Goal: Task Accomplishment & Management: Manage account settings

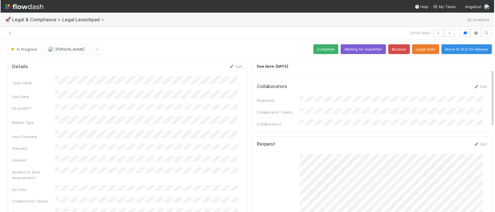
scroll to position [88, 0]
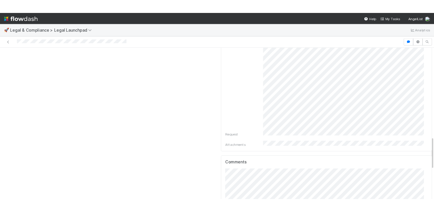
scroll to position [473, 0]
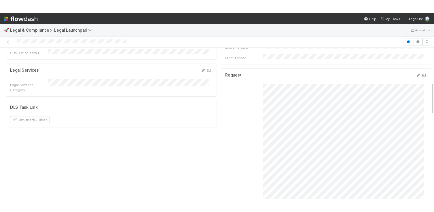
scroll to position [183, 0]
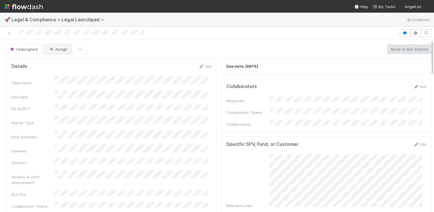
click at [65, 50] on button "Assign" at bounding box center [58, 49] width 28 height 10
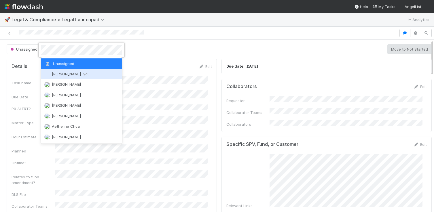
click at [66, 74] on span "Scarlett Grabowska you" at bounding box center [71, 74] width 38 height 5
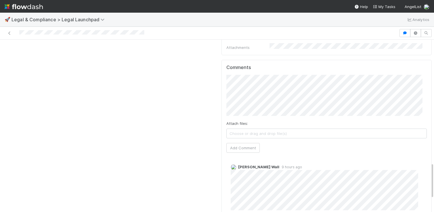
scroll to position [584, 0]
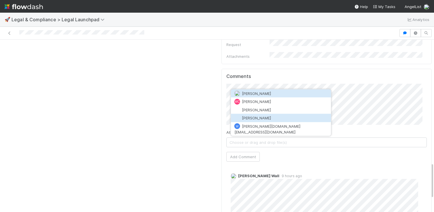
click at [258, 115] on button "[PERSON_NAME]" at bounding box center [281, 118] width 100 height 8
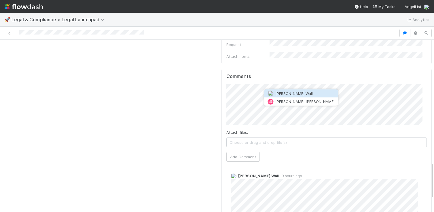
click at [279, 94] on span "Kennedy Wall" at bounding box center [293, 93] width 37 height 5
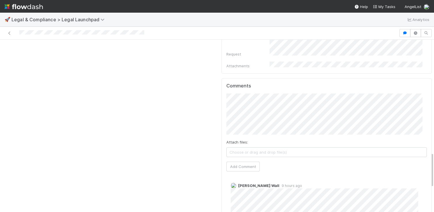
scroll to position [611, 0]
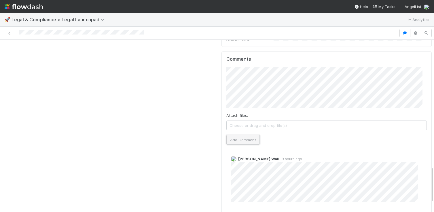
click at [244, 135] on button "Add Comment" at bounding box center [243, 140] width 33 height 10
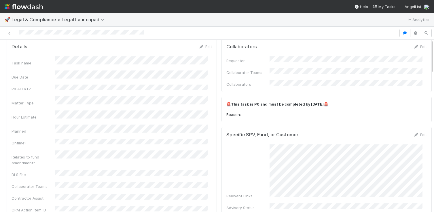
scroll to position [0, 0]
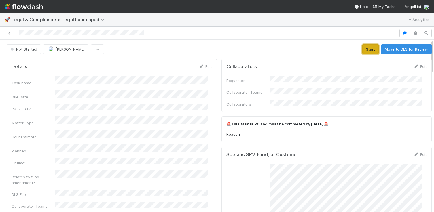
click at [363, 52] on button "Start" at bounding box center [371, 49] width 16 height 10
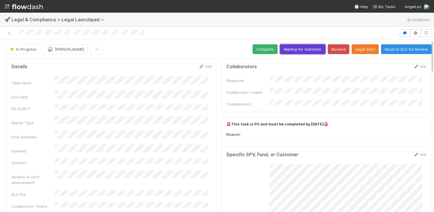
click at [298, 52] on button "Waiting for Submitter" at bounding box center [303, 49] width 46 height 10
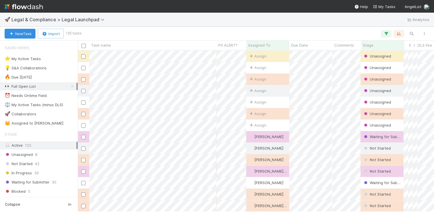
scroll to position [157, 352]
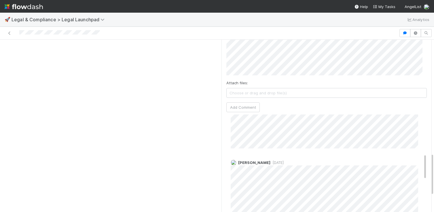
scroll to position [111, 0]
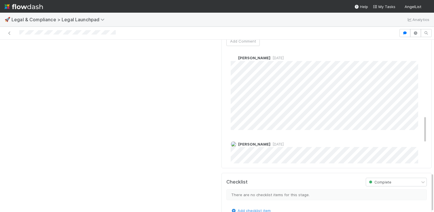
scroll to position [359, 0]
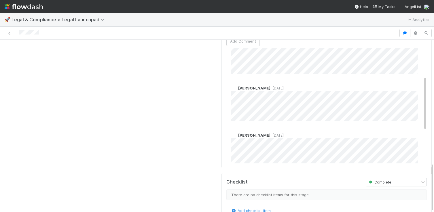
scroll to position [58, 0]
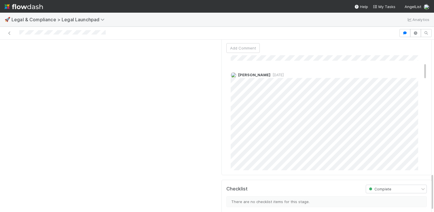
scroll to position [77, 0]
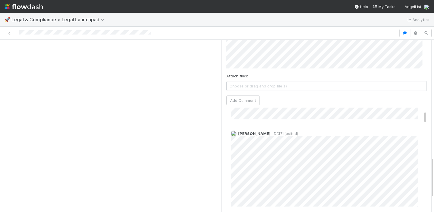
scroll to position [103, 0]
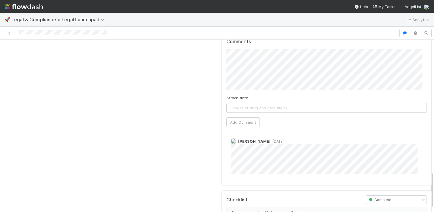
scroll to position [641, 0]
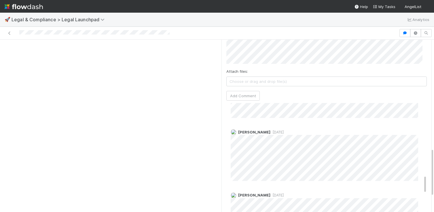
scroll to position [341, 0]
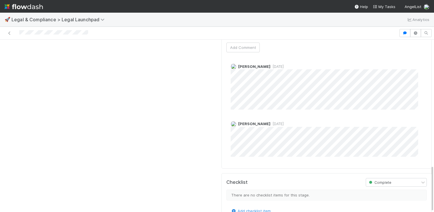
scroll to position [4, 0]
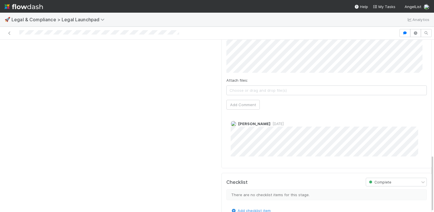
scroll to position [4, 0]
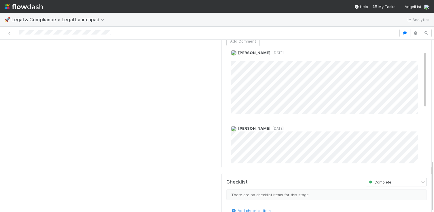
scroll to position [3, 0]
copy div
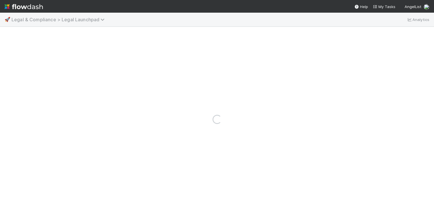
click at [42, 17] on span "Legal & Compliance > Legal Launchpad" at bounding box center [60, 20] width 96 height 6
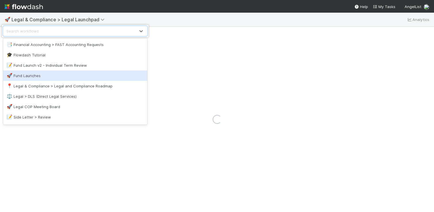
click at [26, 72] on div "🚀 Fund Launches" at bounding box center [75, 76] width 144 height 10
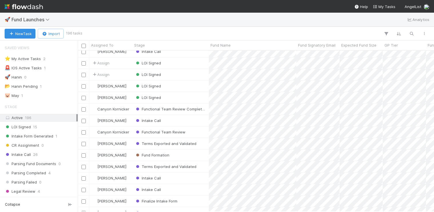
scroll to position [38, 0]
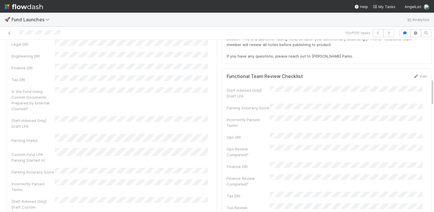
scroll to position [252, 0]
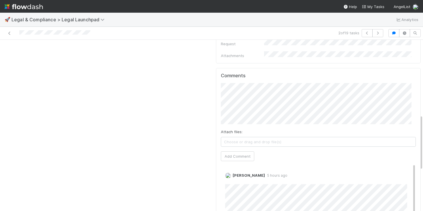
scroll to position [232, 0]
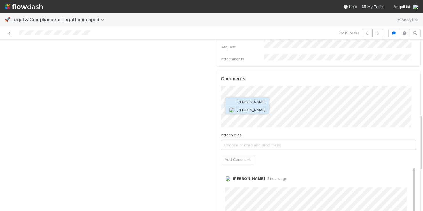
click at [249, 111] on span "Meredith Totten Luera" at bounding box center [251, 109] width 29 height 5
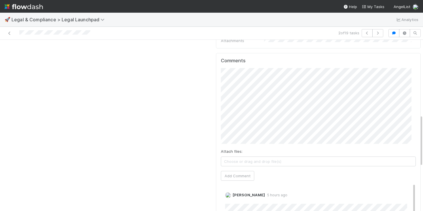
scroll to position [255, 0]
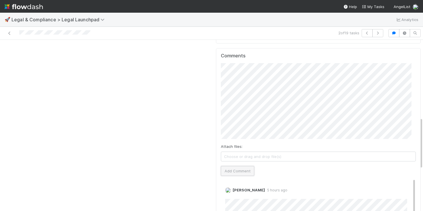
click at [234, 166] on button "Add Comment" at bounding box center [237, 171] width 33 height 10
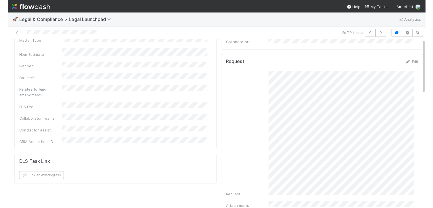
scroll to position [0, 0]
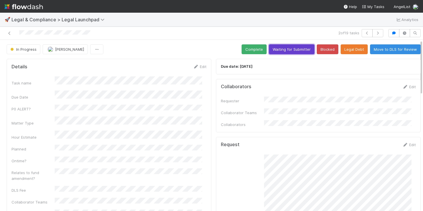
click at [275, 48] on button "Waiting for Submitter" at bounding box center [292, 49] width 46 height 10
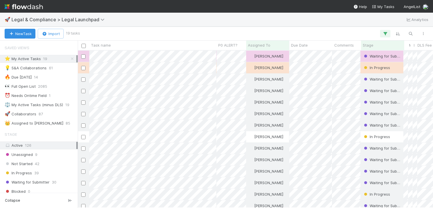
scroll to position [153, 351]
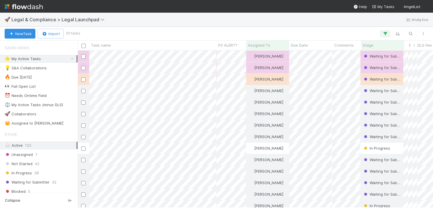
scroll to position [153, 351]
click at [69, 58] on icon at bounding box center [72, 59] width 6 height 4
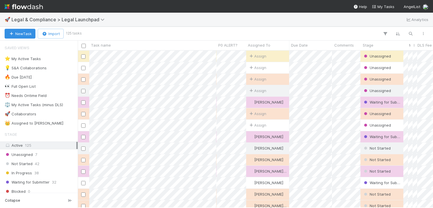
scroll to position [153, 351]
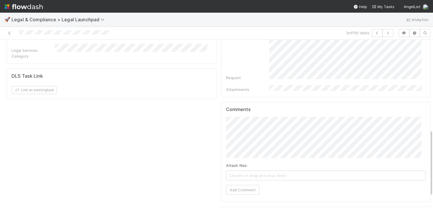
scroll to position [259, 0]
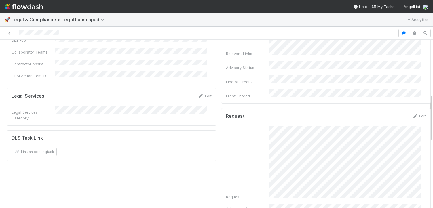
scroll to position [152, 0]
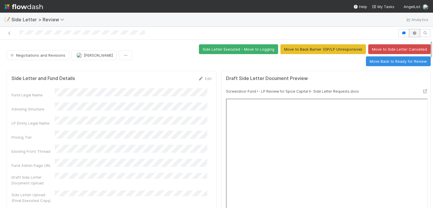
click at [412, 34] on icon "button" at bounding box center [415, 32] width 6 height 3
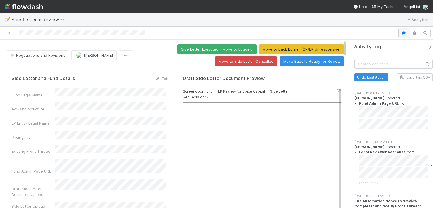
click at [405, 31] on icon "button" at bounding box center [404, 32] width 6 height 3
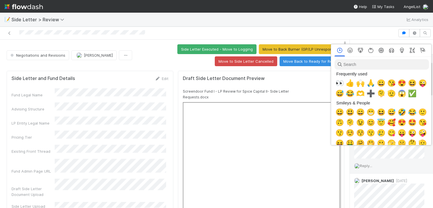
scroll to position [0, 2]
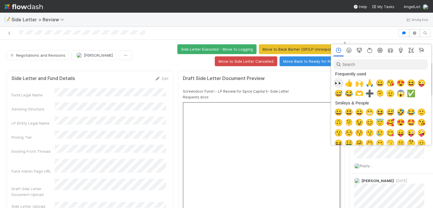
click at [338, 84] on span "👀" at bounding box center [339, 83] width 9 height 8
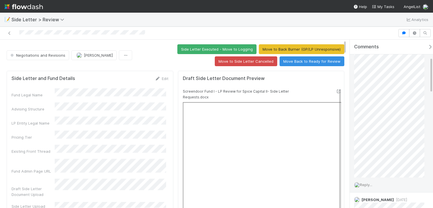
scroll to position [82, 0]
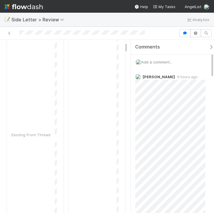
click at [157, 66] on div "Add a comment..." at bounding box center [175, 61] width 88 height 15
click at [154, 63] on span "Add a comment..." at bounding box center [156, 62] width 31 height 5
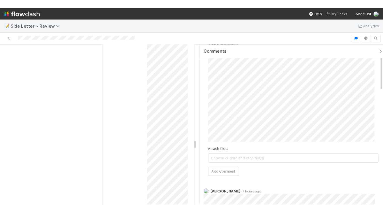
scroll to position [2075, 0]
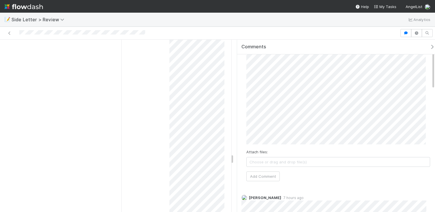
drag, startPoint x: 8, startPoint y: 108, endPoint x: 54, endPoint y: 110, distance: 45.3
drag, startPoint x: 9, startPoint y: 86, endPoint x: 129, endPoint y: 86, distance: 119.9
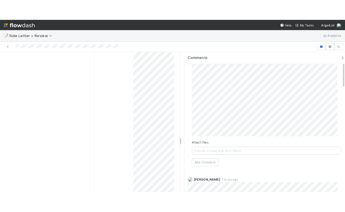
scroll to position [3, 0]
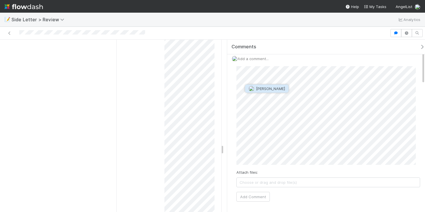
click at [268, 88] on span "[PERSON_NAME]" at bounding box center [270, 88] width 29 height 5
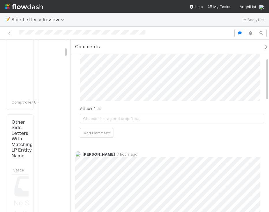
scroll to position [75, 0]
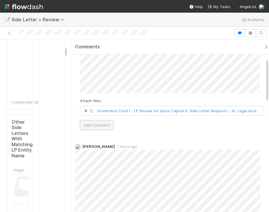
click at [105, 125] on button "Add Comment" at bounding box center [96, 125] width 33 height 10
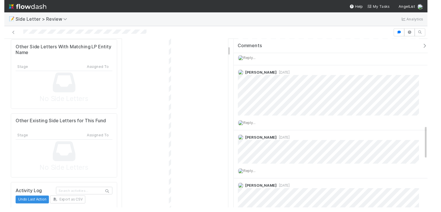
scroll to position [2075, 0]
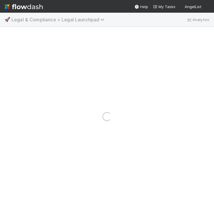
click at [35, 21] on span "Legal & Compliance > Legal Launchpad" at bounding box center [60, 20] width 96 height 6
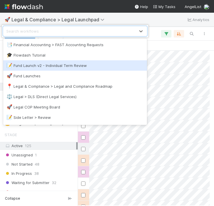
scroll to position [150, 128]
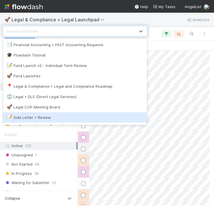
click at [27, 117] on div "📝 Side Letter > Review" at bounding box center [75, 117] width 137 height 6
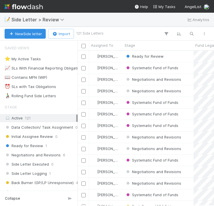
scroll to position [150, 132]
click at [205, 34] on icon "button" at bounding box center [205, 33] width 6 height 3
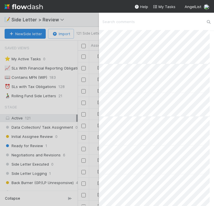
click at [55, 101] on div "Load more" at bounding box center [107, 103] width 214 height 206
click at [210, 18] on icon at bounding box center [208, 21] width 11 height 9
click at [210, 20] on icon at bounding box center [208, 21] width 11 height 9
click at [90, 18] on div "Load more" at bounding box center [107, 103] width 214 height 206
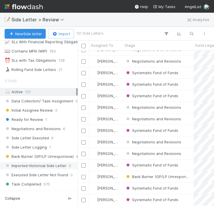
scroll to position [99, 0]
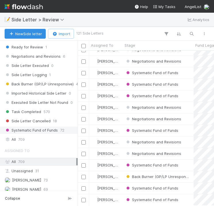
click at [20, 132] on span "Systematic Fund of Funds" at bounding box center [31, 130] width 53 height 7
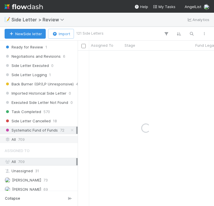
click at [20, 138] on span "709" at bounding box center [21, 139] width 7 height 7
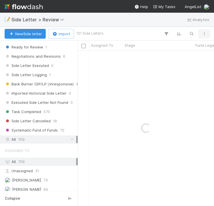
click at [204, 30] on button "button" at bounding box center [204, 33] width 10 height 7
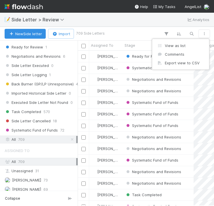
scroll to position [150, 132]
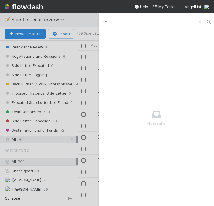
type input "d"
type input "kind"
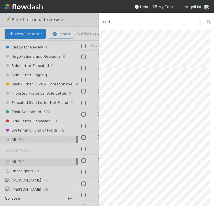
scroll to position [0, 0]
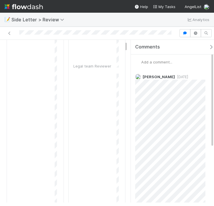
scroll to position [109, 0]
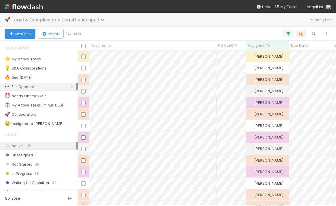
click at [59, 22] on span "Legal & Compliance > Legal Launchpad" at bounding box center [60, 20] width 96 height 6
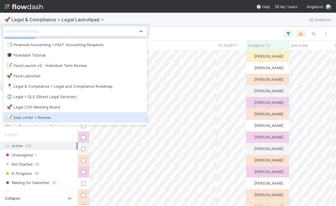
click at [29, 113] on div "📝 Side Letter > Review" at bounding box center [75, 117] width 144 height 10
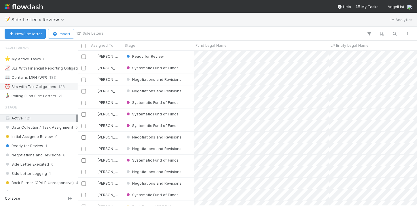
scroll to position [139, 0]
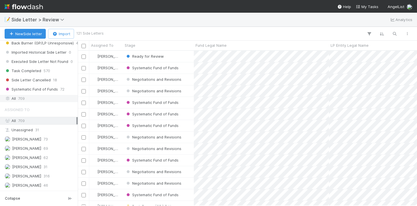
click at [17, 95] on div "All 709" at bounding box center [39, 99] width 78 height 8
click at [336, 32] on icon "button" at bounding box center [395, 33] width 6 height 5
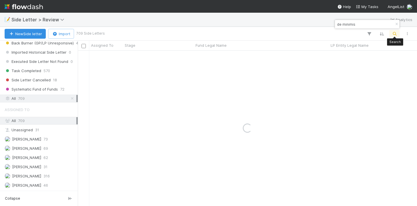
type input "de minimis"
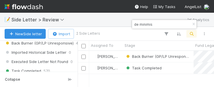
scroll to position [31, 132]
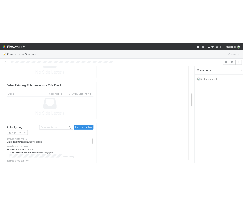
scroll to position [240, 0]
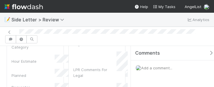
scroll to position [3855, 0]
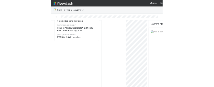
scroll to position [442, 0]
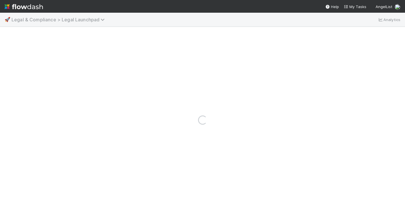
click at [62, 22] on span "Legal & Compliance > Legal Launchpad" at bounding box center [60, 20] width 96 height 6
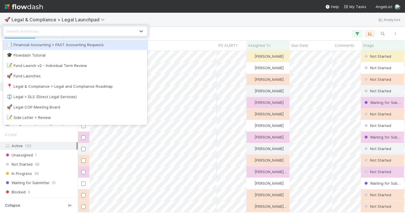
scroll to position [157, 323]
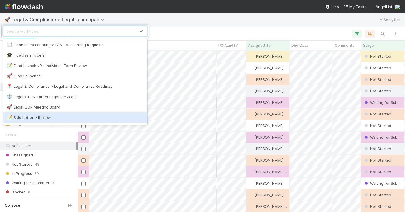
click at [23, 119] on div "📝 Side Letter > Review" at bounding box center [75, 117] width 137 height 6
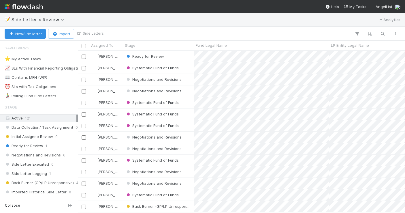
scroll to position [157, 323]
click at [383, 31] on icon "button" at bounding box center [383, 33] width 6 height 5
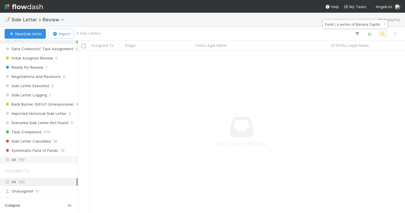
scroll to position [82, 0]
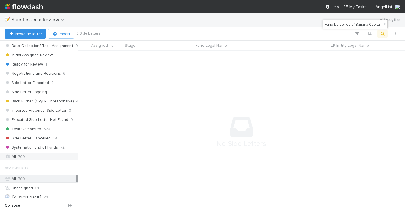
type input "Fund I, a series of Banana Capita"
click at [25, 156] on div "All 709" at bounding box center [41, 156] width 72 height 7
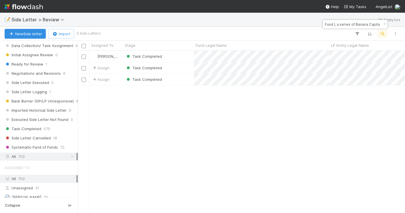
scroll to position [157, 323]
click at [365, 26] on div "Fund I, a series of Banana Capita" at bounding box center [355, 24] width 65 height 9
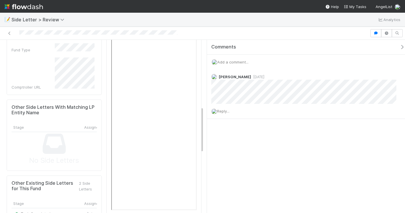
scroll to position [202, 0]
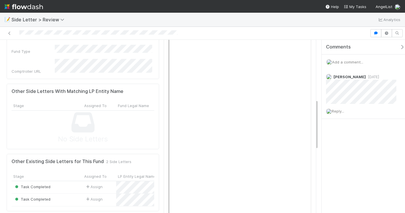
drag, startPoint x: 206, startPoint y: 69, endPoint x: 407, endPoint y: 71, distance: 200.9
click at [405, 71] on html "📝 Side Letter > Review Analytics Task Completed Angela Marie Napeñas Imported H…" at bounding box center [202, 106] width 405 height 213
click at [378, 31] on button "button" at bounding box center [375, 33] width 11 height 8
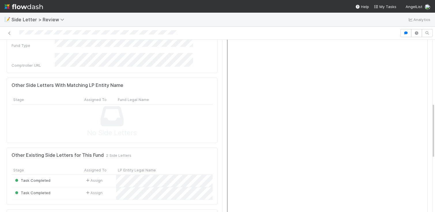
scroll to position [191, 0]
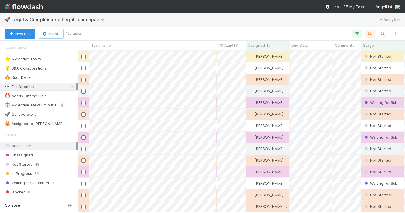
scroll to position [157, 323]
click at [69, 87] on icon at bounding box center [72, 87] width 6 height 4
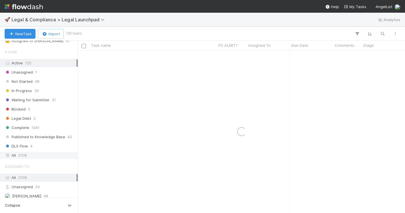
scroll to position [88, 0]
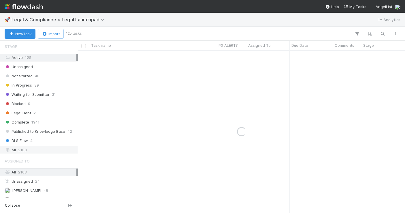
click at [24, 150] on span "2108" at bounding box center [22, 149] width 9 height 7
click at [384, 31] on icon "button" at bounding box center [383, 33] width 6 height 5
click at [350, 24] on input "gp partner clawback" at bounding box center [353, 24] width 58 height 7
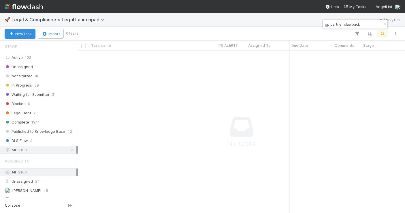
click at [333, 24] on input "gp partner clawback" at bounding box center [353, 24] width 58 height 7
click at [330, 24] on input "gp clawback" at bounding box center [353, 24] width 58 height 7
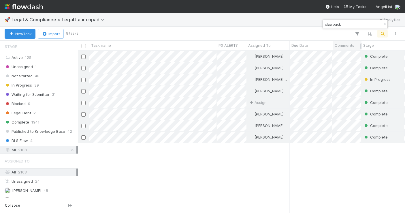
scroll to position [157, 323]
type input "clawback"
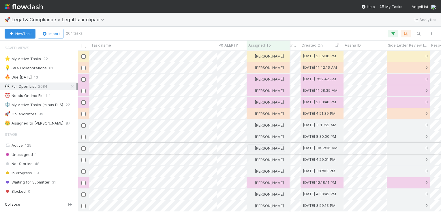
scroll to position [0, 436]
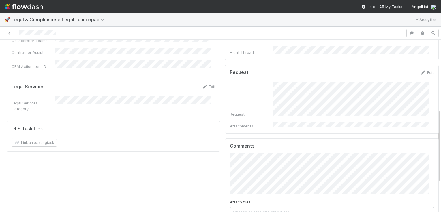
scroll to position [129, 0]
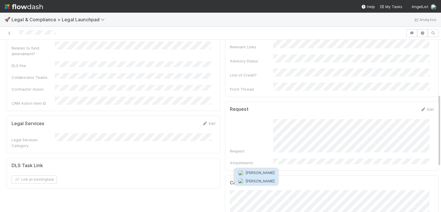
click at [258, 182] on span "[PERSON_NAME]" at bounding box center [259, 181] width 29 height 5
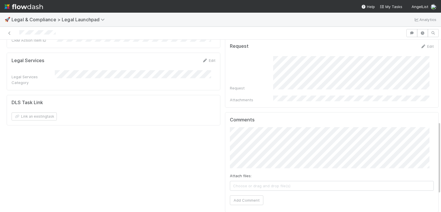
scroll to position [194, 0]
click at [251, 194] on button "Add Comment" at bounding box center [246, 199] width 33 height 10
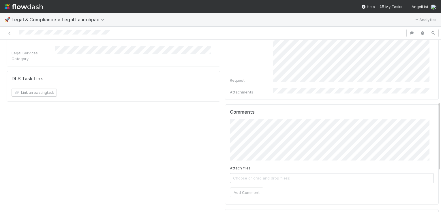
scroll to position [243, 0]
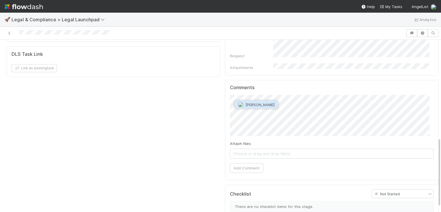
click at [261, 106] on span "Leia Slosberg" at bounding box center [259, 105] width 29 height 5
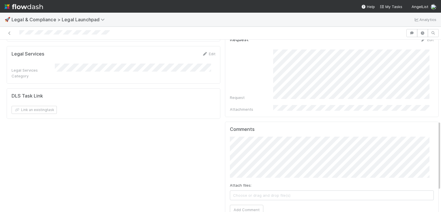
scroll to position [210, 0]
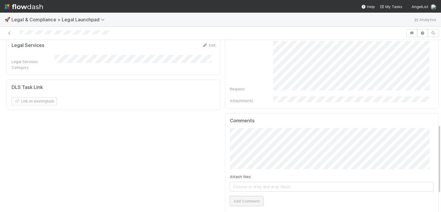
click at [247, 197] on button "Add Comment" at bounding box center [246, 202] width 33 height 10
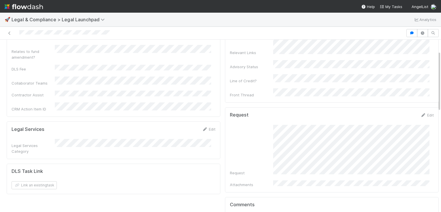
scroll to position [0, 0]
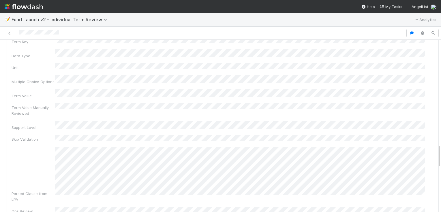
scroll to position [761, 0]
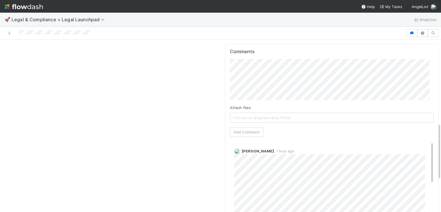
scroll to position [12, 0]
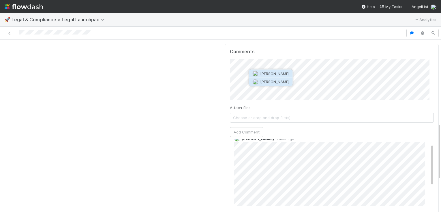
click at [281, 82] on span "Meredith Totten Luera" at bounding box center [274, 82] width 29 height 5
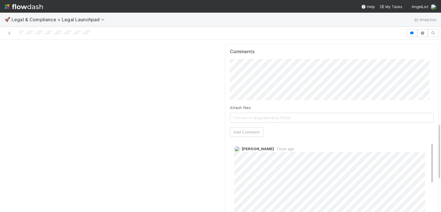
scroll to position [0, 0]
click at [253, 127] on button "Add Comment" at bounding box center [246, 132] width 33 height 10
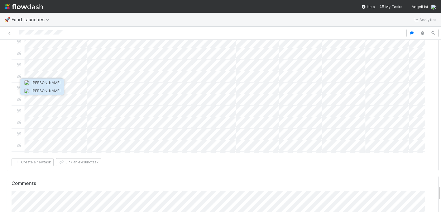
click at [40, 93] on button "Catherine Nguyen" at bounding box center [42, 91] width 44 height 8
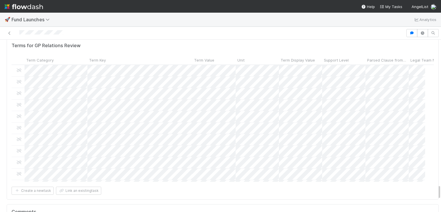
scroll to position [1636, 0]
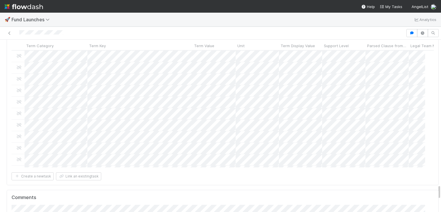
drag, startPoint x: 72, startPoint y: 132, endPoint x: 72, endPoint y: 128, distance: 4.0
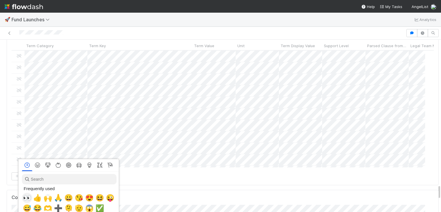
scroll to position [0, 2]
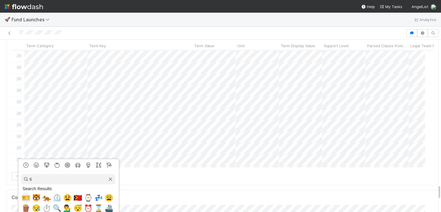
type input "t"
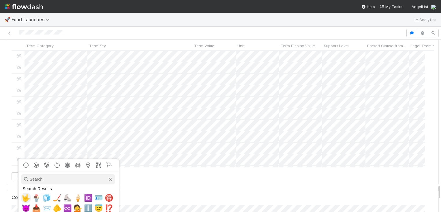
type input "i"
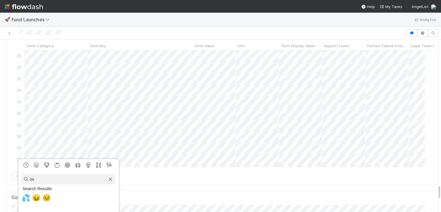
type input "o"
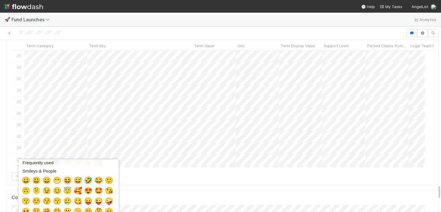
scroll to position [28, 0]
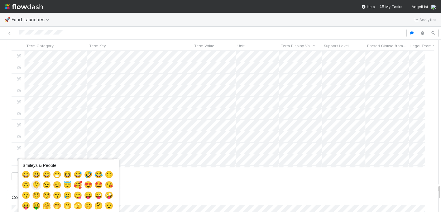
click at [38, 183] on span "🫠" at bounding box center [36, 185] width 9 height 8
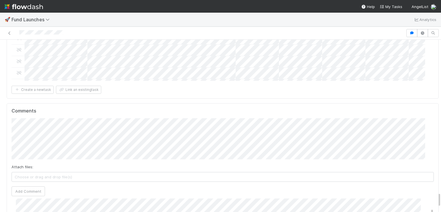
scroll to position [156, 0]
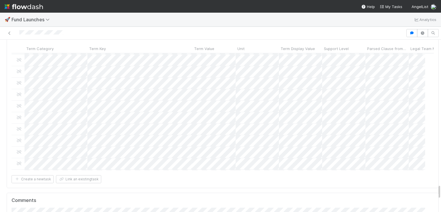
scroll to position [219, 0]
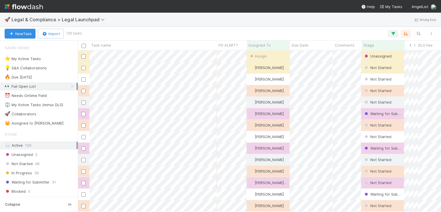
scroll to position [157, 358]
